Goal: Task Accomplishment & Management: Complete application form

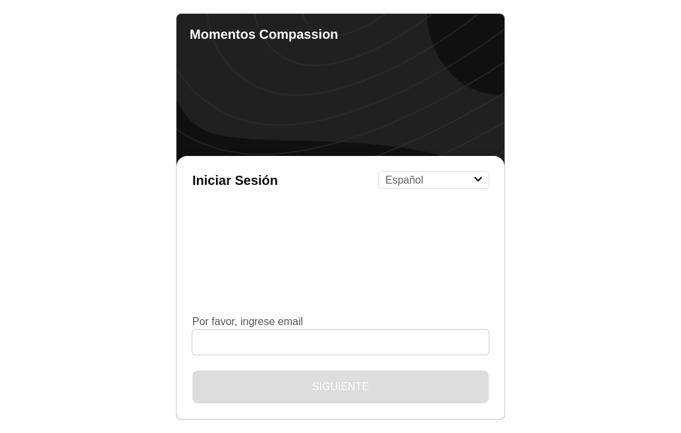
select select "es"
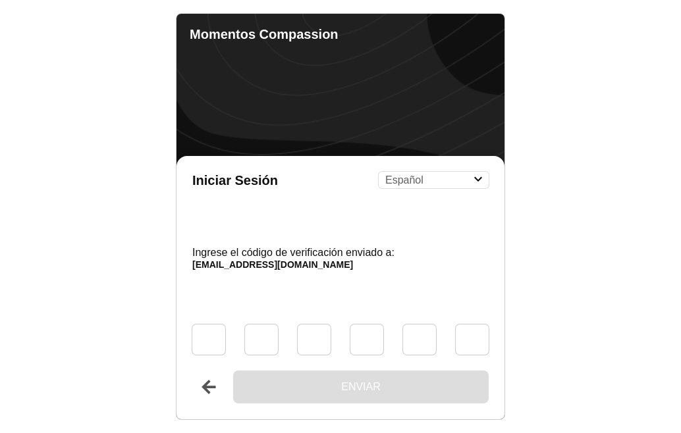
select select "es"
click at [215, 336] on input "Código" at bounding box center [208, 339] width 39 height 36
type input "5"
type input "1"
type input "4"
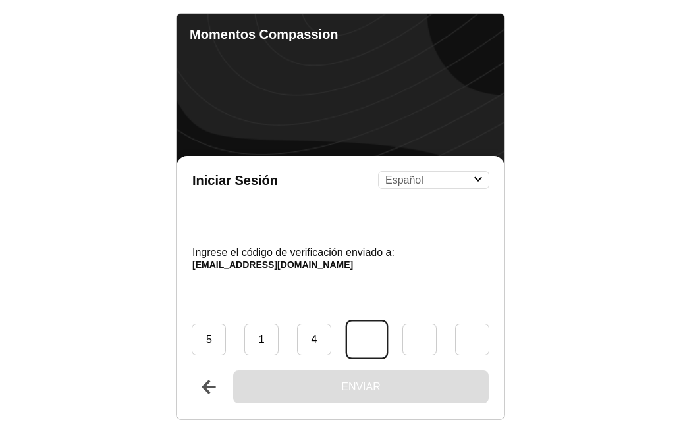
type input "3"
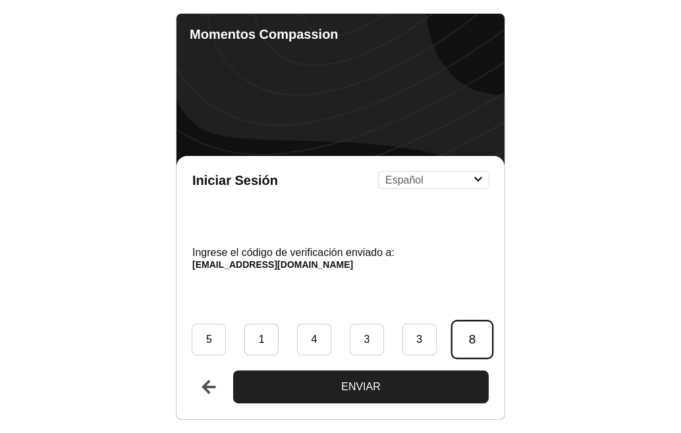
type input "8"
click at [317, 396] on button "Enviar" at bounding box center [360, 387] width 255 height 33
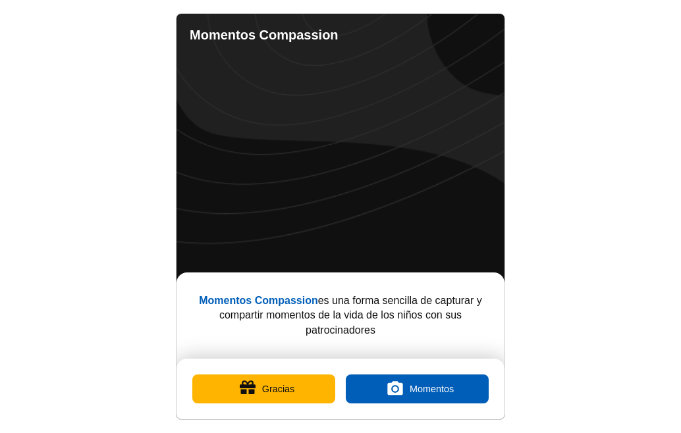
click at [273, 386] on button "Gracias" at bounding box center [263, 389] width 143 height 29
